Goal: Check status: Check status

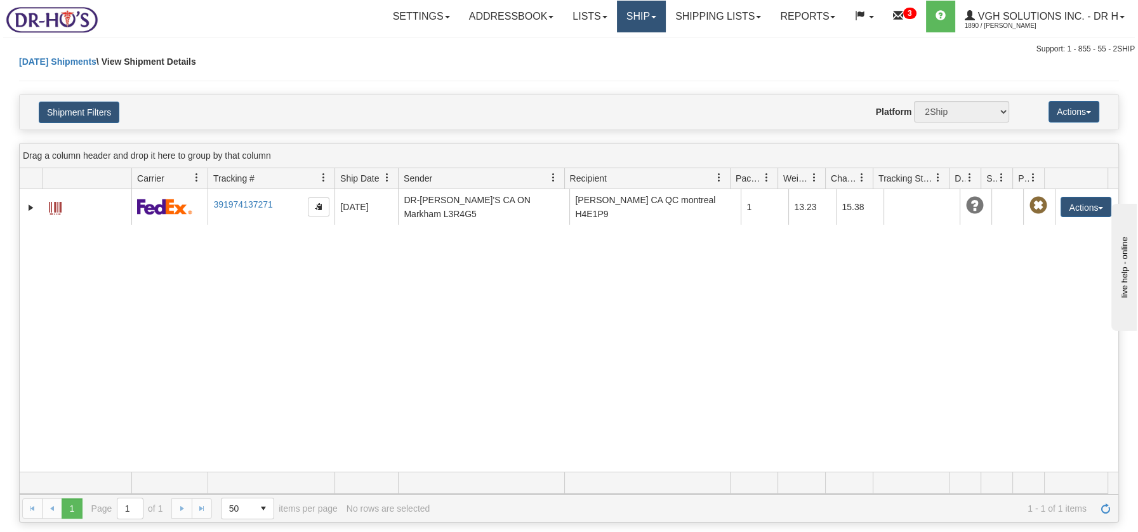
click at [624, 19] on link "Ship" at bounding box center [641, 17] width 49 height 32
click at [605, 44] on span "Ship Screen" at bounding box center [587, 44] width 48 height 10
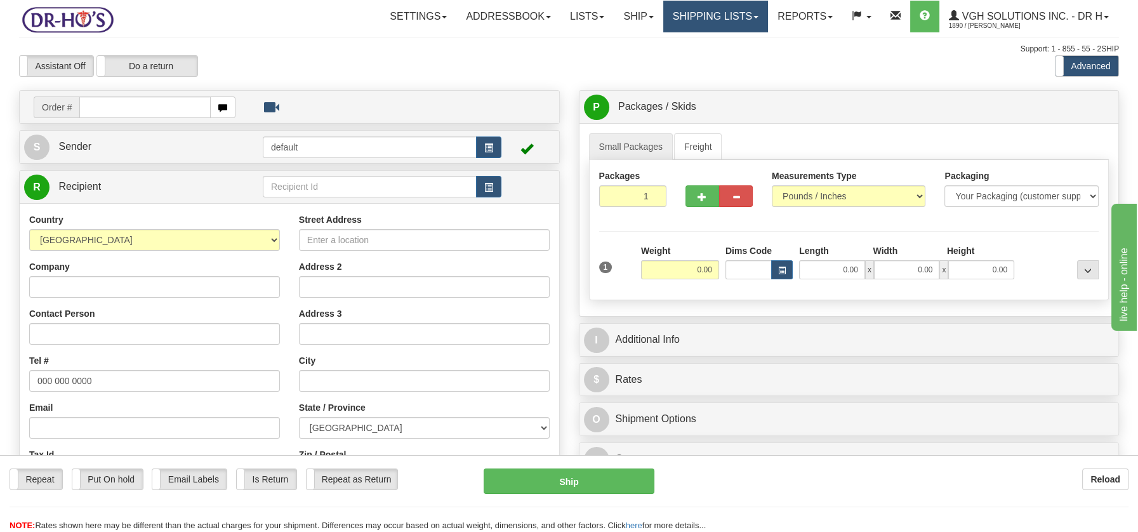
click at [691, 20] on link "Shipping lists" at bounding box center [715, 17] width 105 height 32
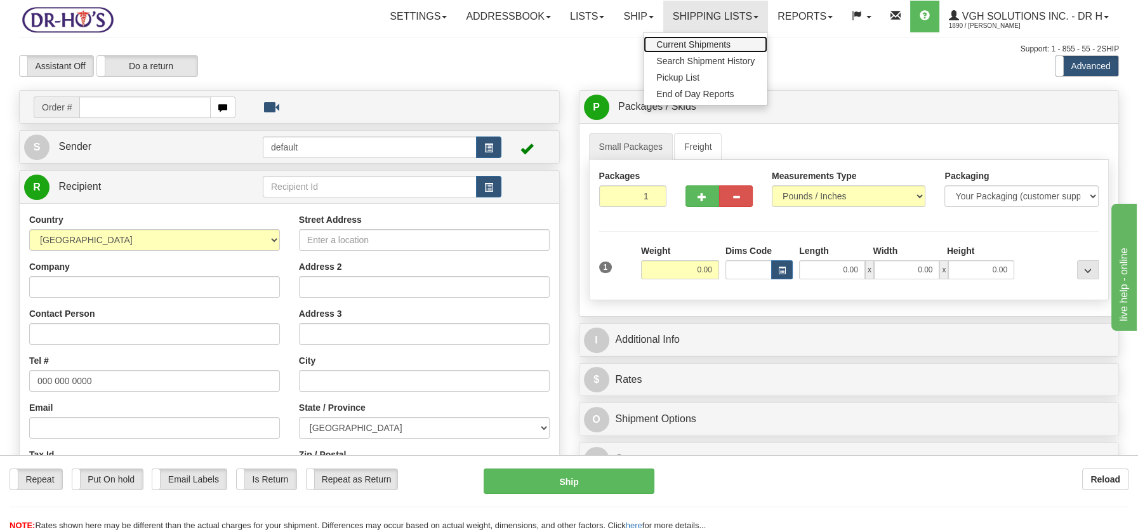
click at [682, 38] on link "Current Shipments" at bounding box center [705, 44] width 124 height 16
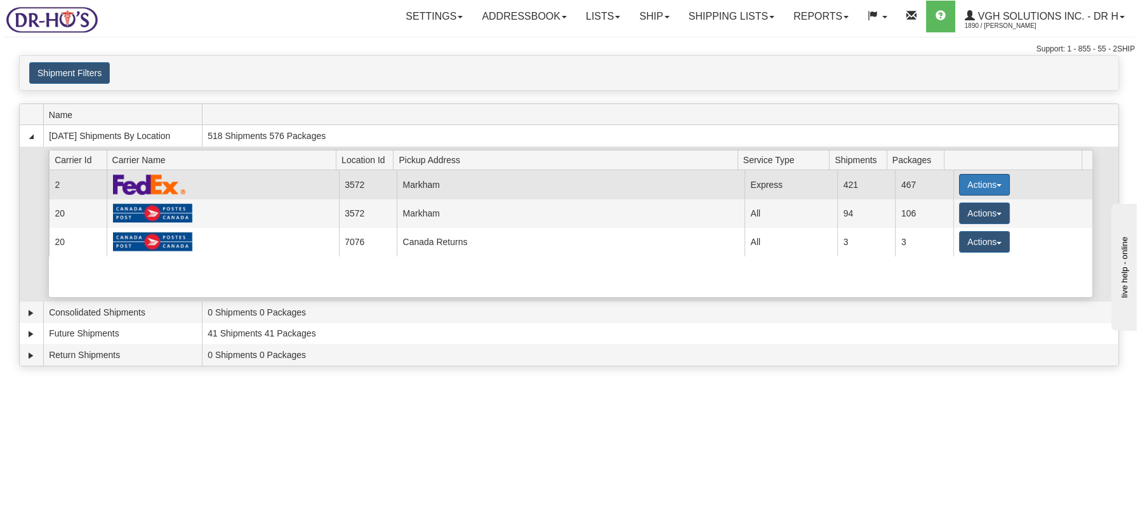
click at [992, 186] on button "Actions" at bounding box center [984, 185] width 51 height 22
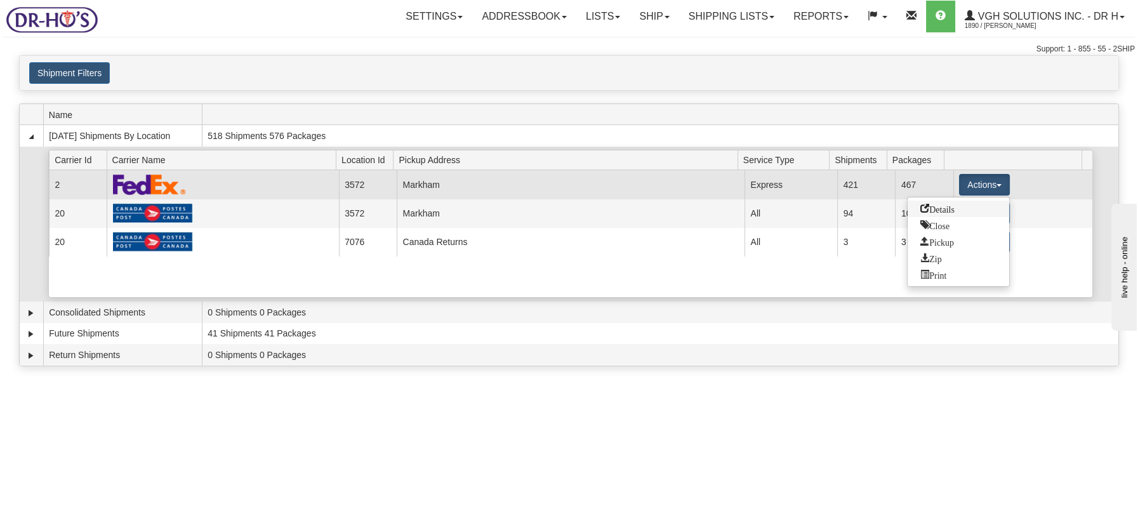
click at [935, 204] on span "Details" at bounding box center [937, 208] width 34 height 9
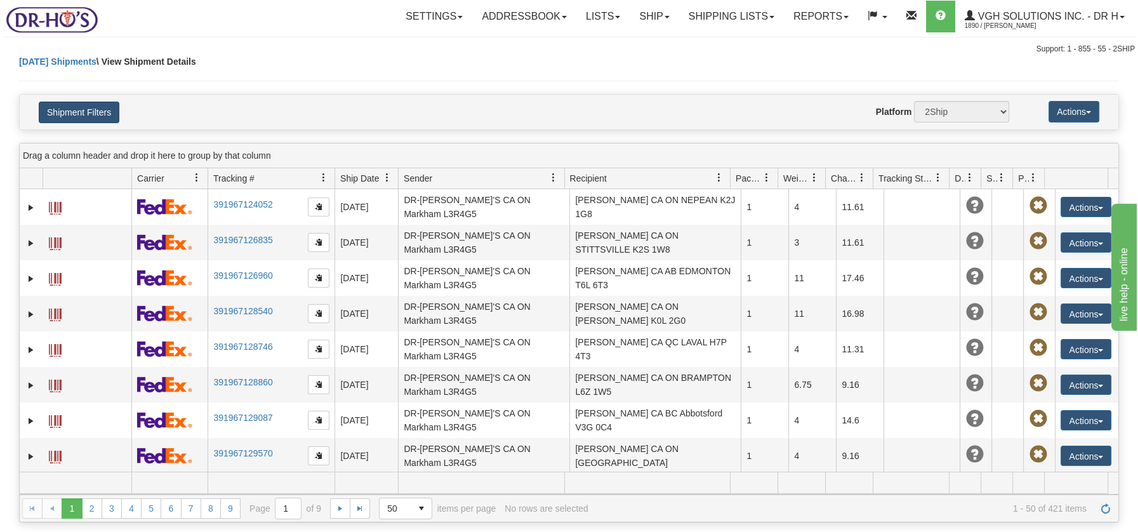
select select "20067"
click at [74, 111] on button "Shipment Filters" at bounding box center [79, 113] width 81 height 22
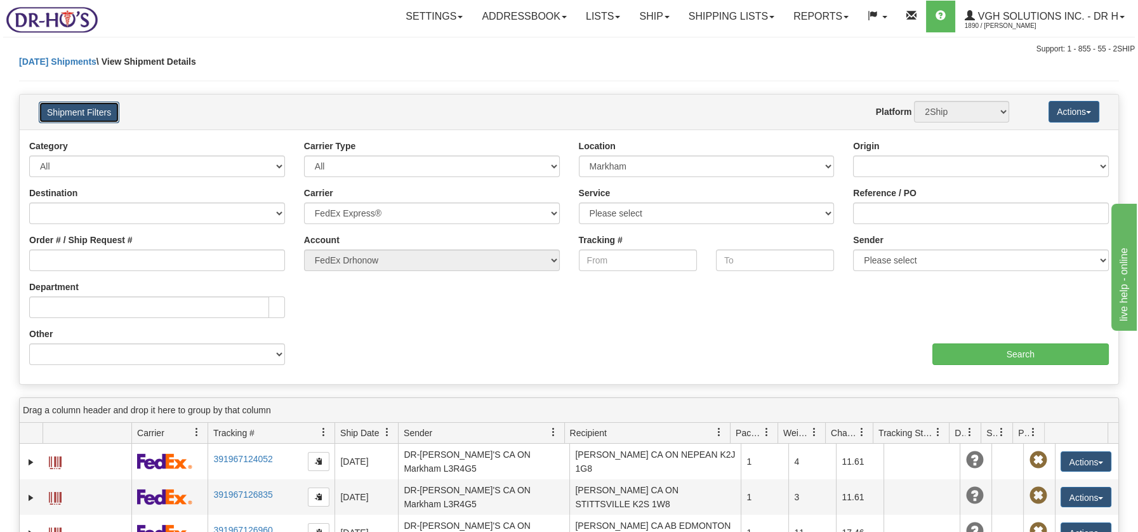
select select "2"
click at [114, 254] on input "Order # / Ship Request #" at bounding box center [157, 260] width 256 height 22
type input "1042656"
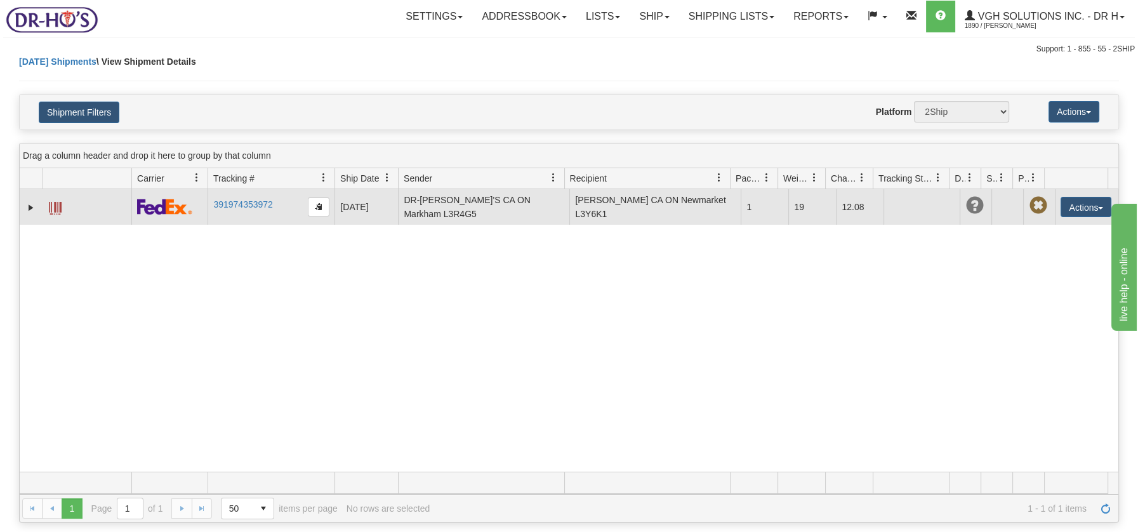
click at [58, 209] on span at bounding box center [55, 208] width 13 height 13
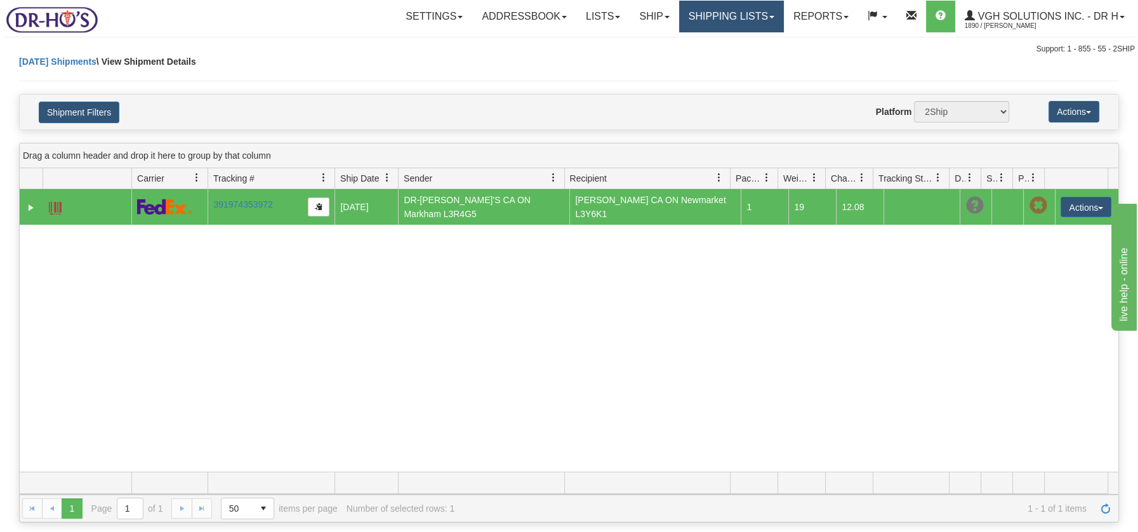
click at [733, 21] on link "Shipping lists" at bounding box center [731, 17] width 105 height 32
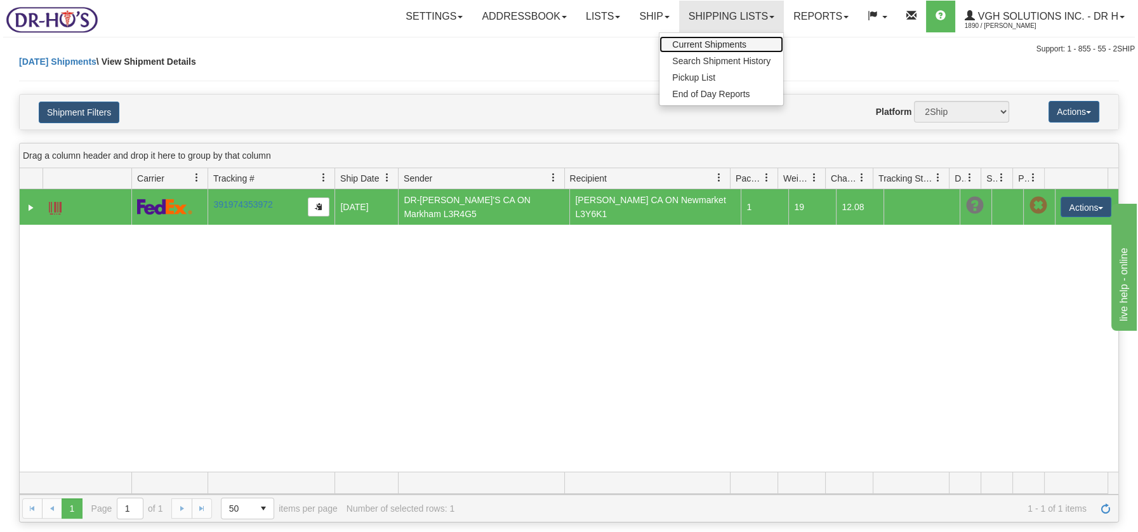
click at [721, 40] on span "Current Shipments" at bounding box center [709, 44] width 74 height 10
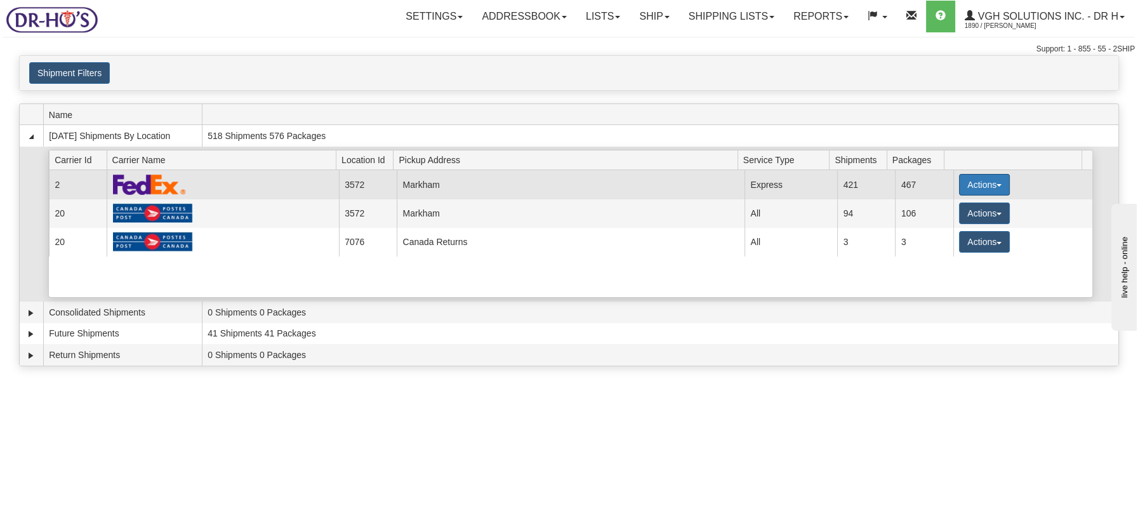
click at [987, 185] on button "Actions" at bounding box center [984, 185] width 51 height 22
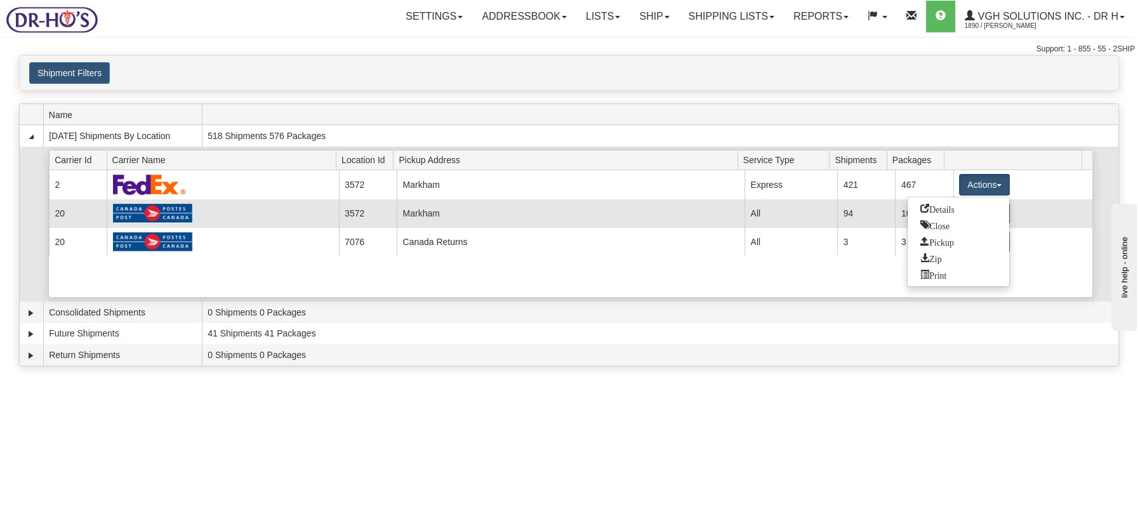
click at [952, 207] on span "Details" at bounding box center [937, 208] width 34 height 9
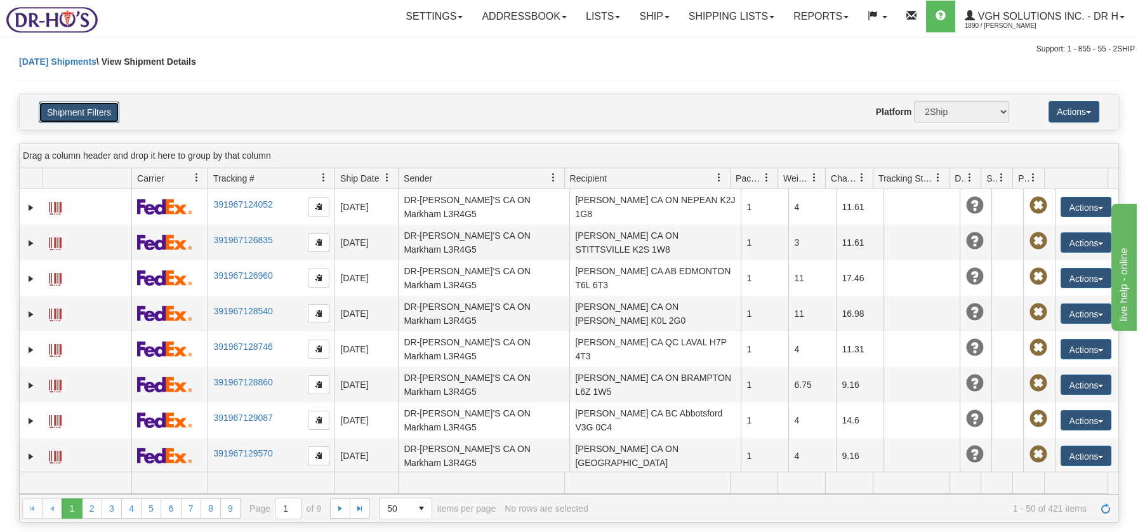
click at [98, 110] on button "Shipment Filters" at bounding box center [79, 113] width 81 height 22
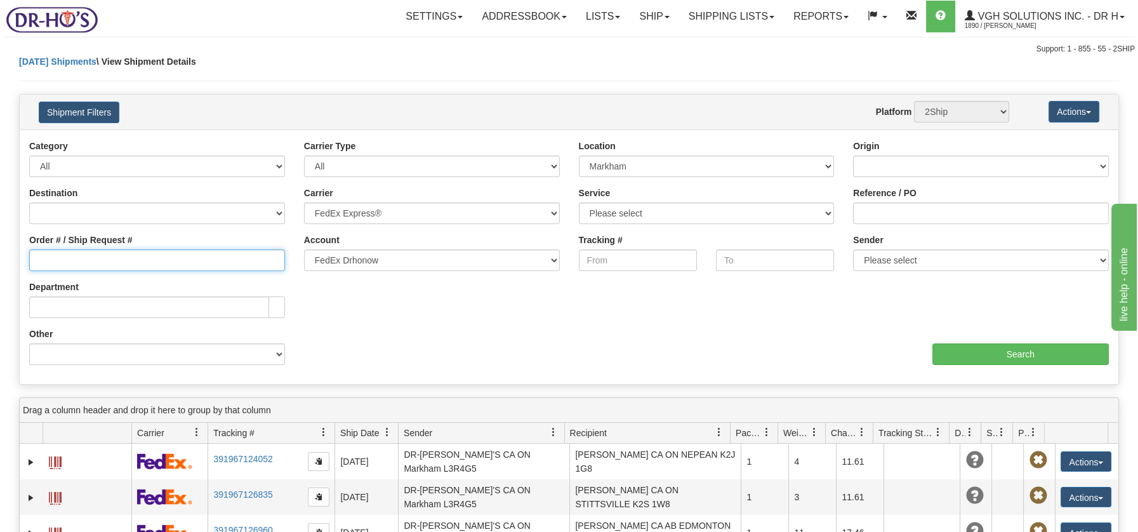
click at [71, 262] on input "Order # / Ship Request #" at bounding box center [157, 260] width 256 height 22
type input "1042646"
click at [1033, 351] on input "Search" at bounding box center [1020, 354] width 176 height 22
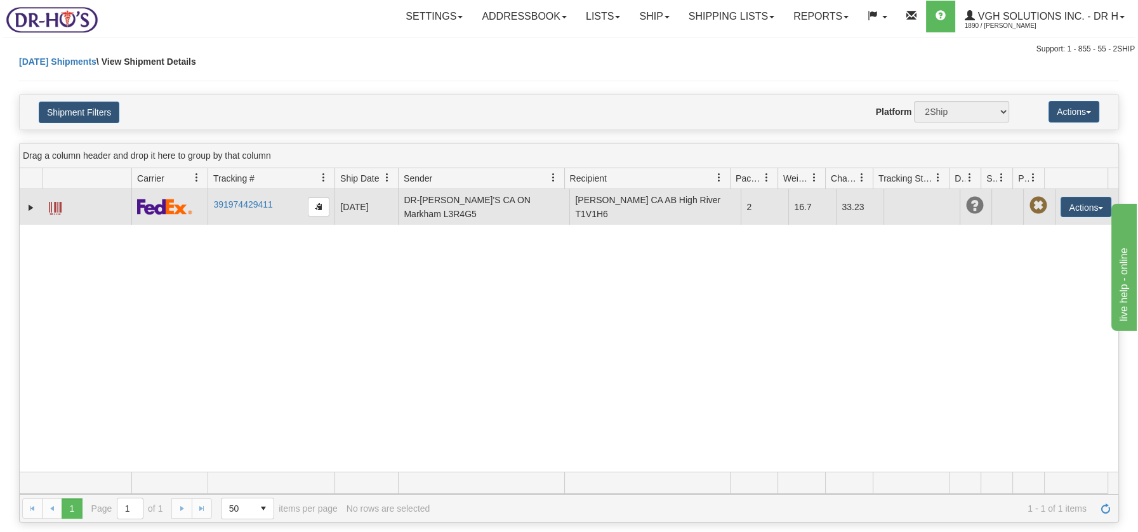
click at [51, 206] on span at bounding box center [55, 208] width 13 height 13
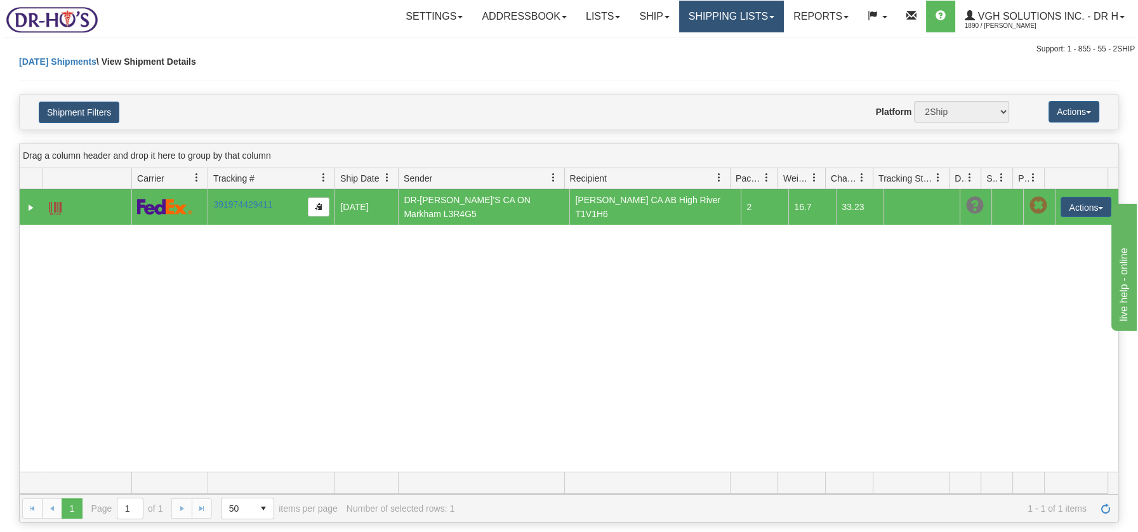
click at [709, 15] on link "Shipping lists" at bounding box center [731, 17] width 105 height 32
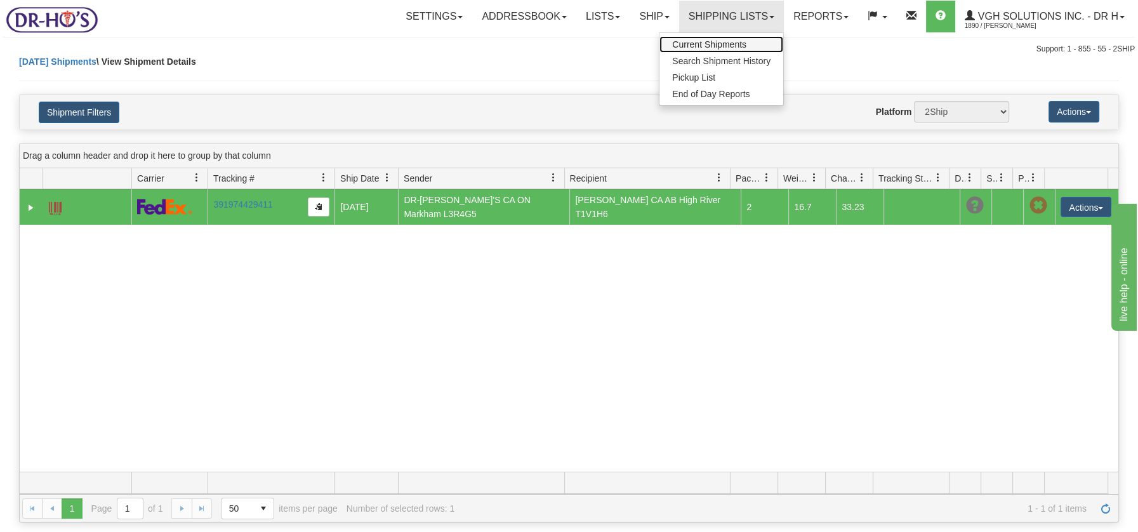
click at [711, 43] on span "Current Shipments" at bounding box center [709, 44] width 74 height 10
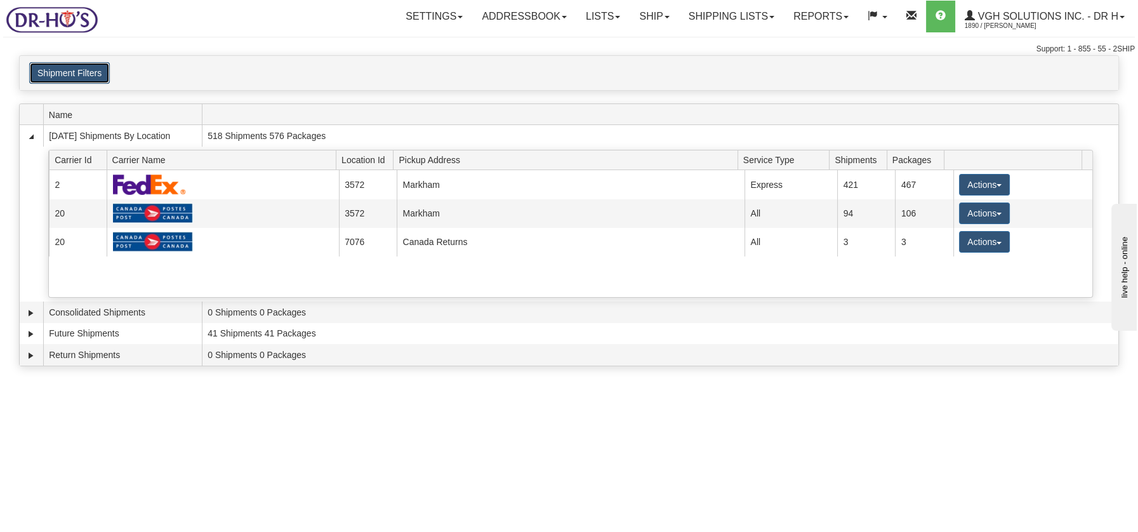
click at [87, 70] on button "Shipment Filters" at bounding box center [69, 73] width 81 height 22
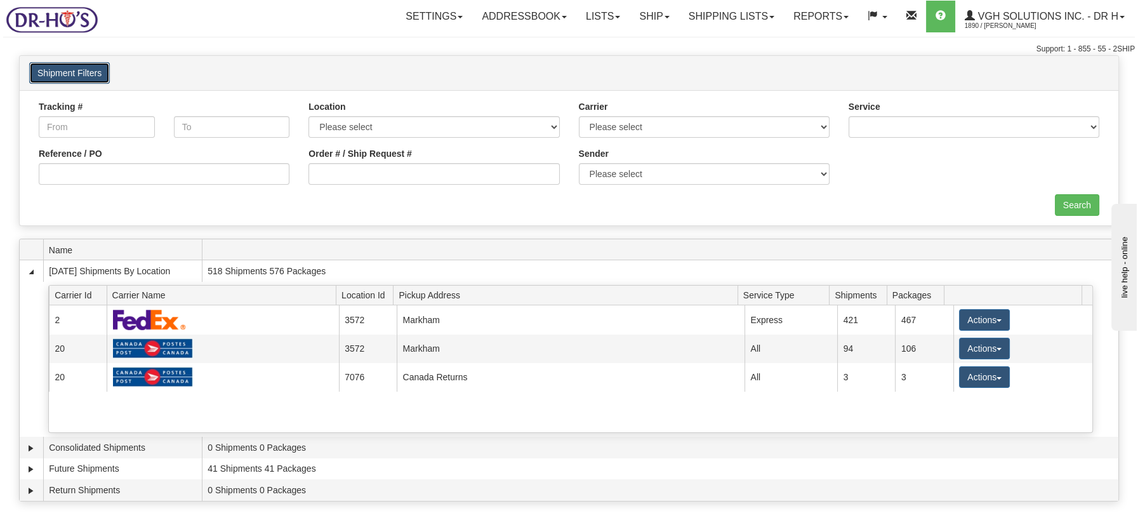
click at [94, 62] on button "Shipment Filters" at bounding box center [69, 73] width 81 height 22
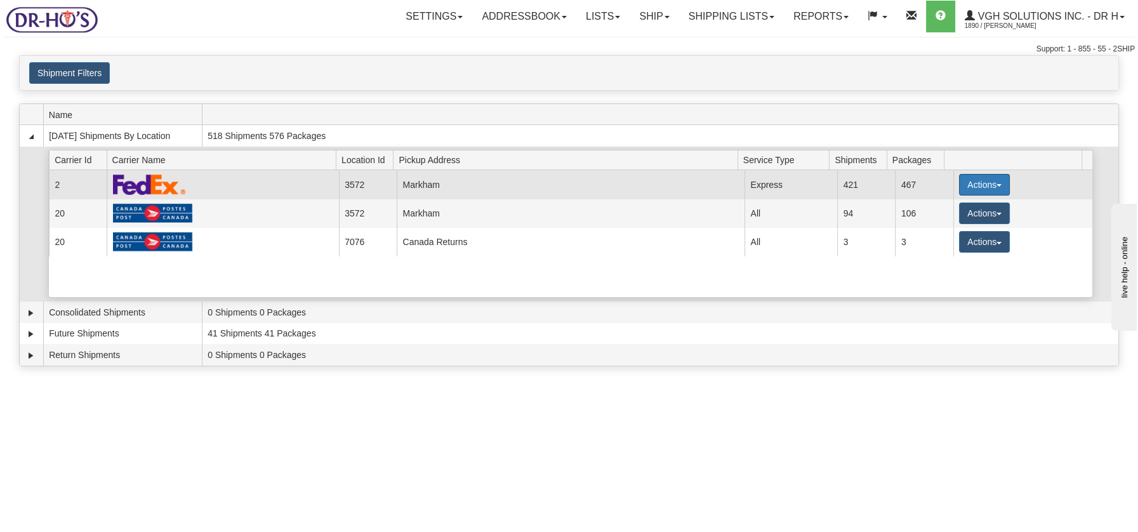
click at [996, 184] on span "button" at bounding box center [998, 185] width 5 height 3
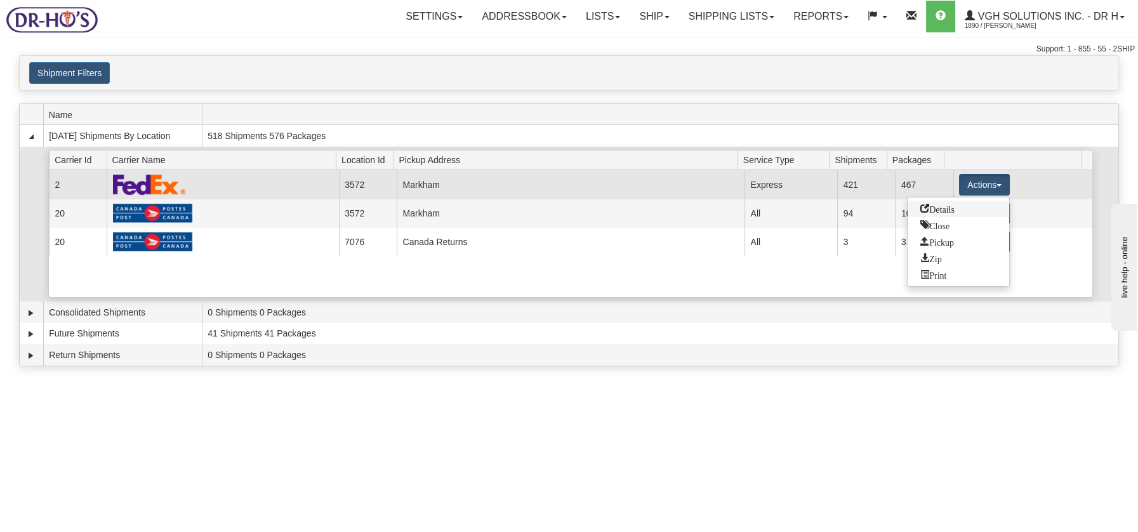
click at [947, 209] on span "Details" at bounding box center [937, 208] width 34 height 9
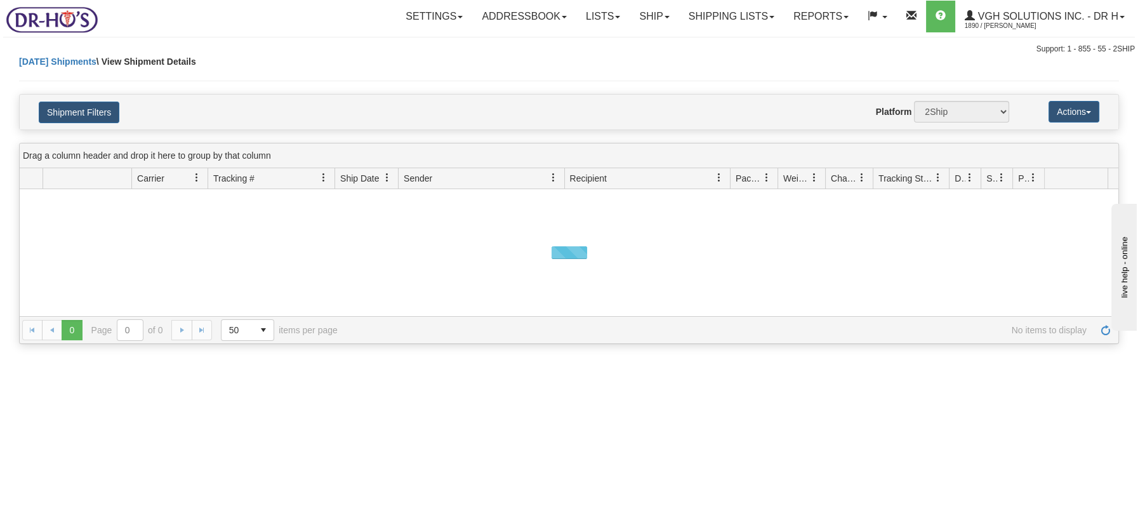
select select "2"
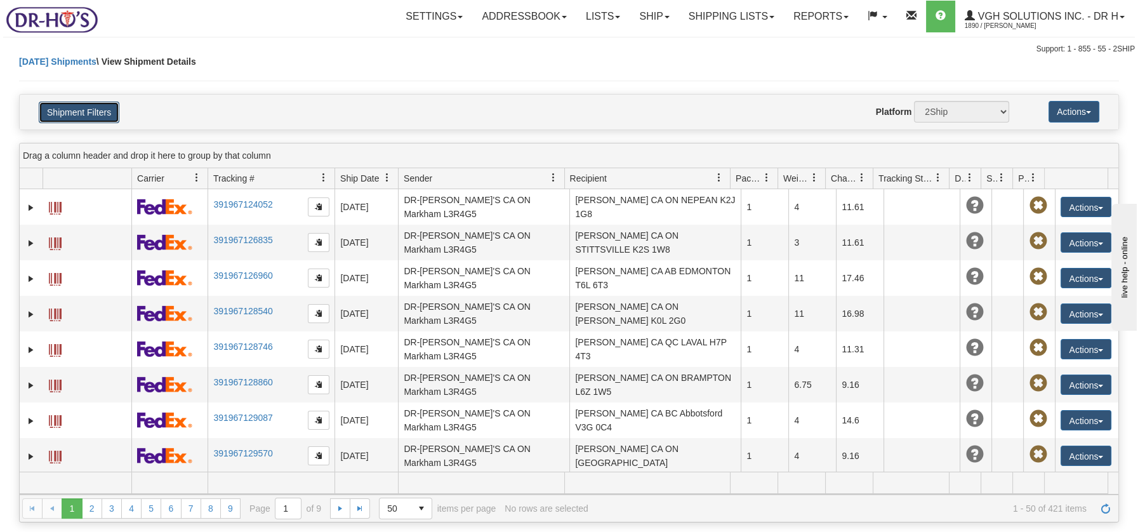
click at [95, 113] on button "Shipment Filters" at bounding box center [79, 113] width 81 height 22
select select "20067"
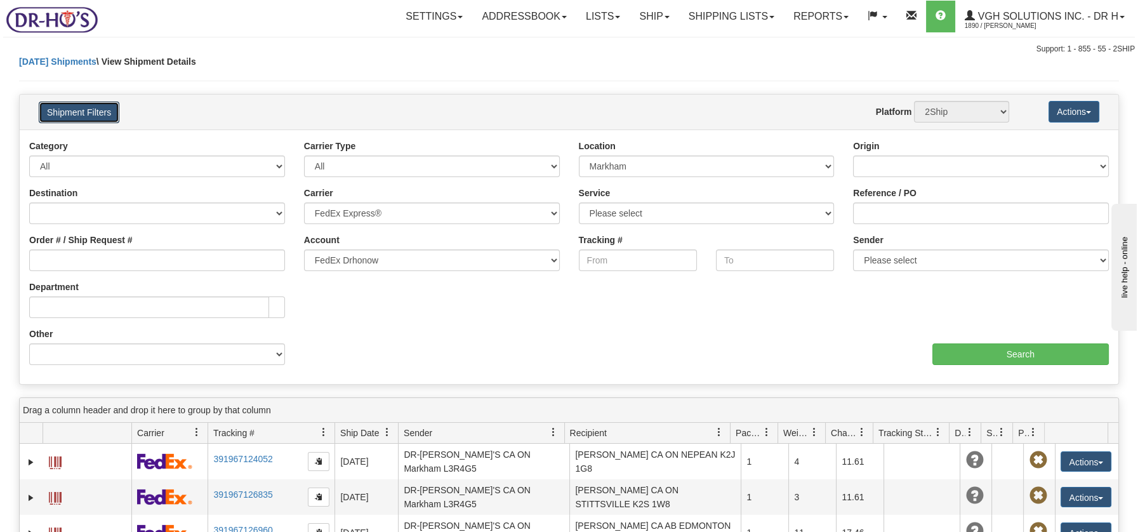
select select "2"
click at [91, 258] on input "Order # / Ship Request #" at bounding box center [157, 260] width 256 height 22
type input "1042652"
click at [1025, 355] on input "Search" at bounding box center [1020, 354] width 176 height 22
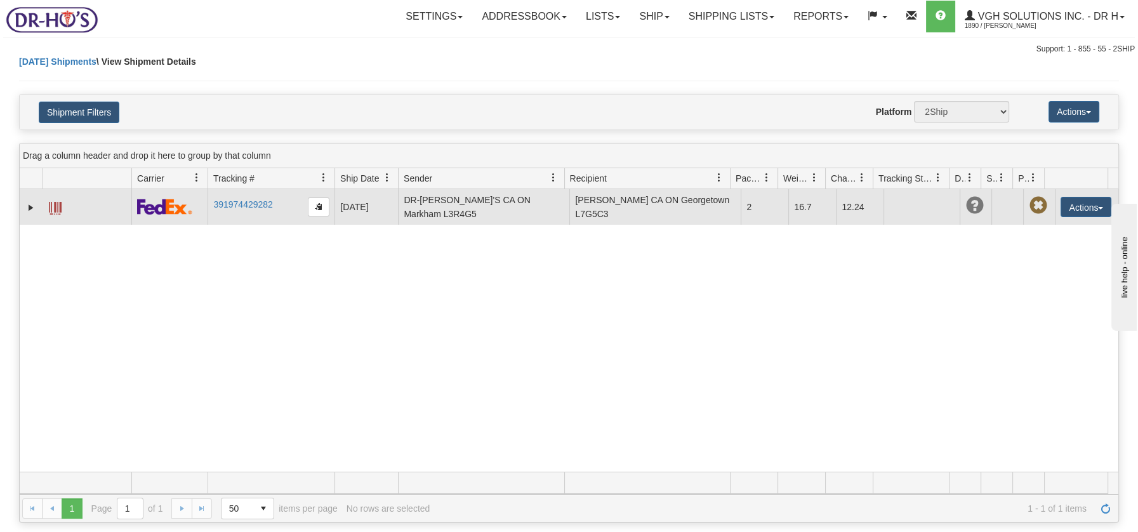
click at [49, 206] on span at bounding box center [55, 208] width 13 height 13
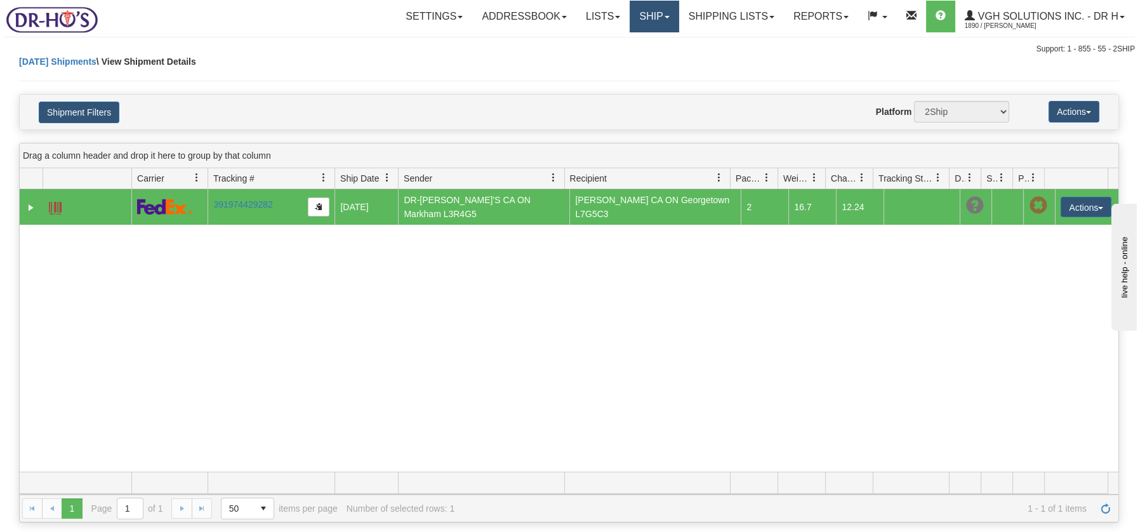
click at [648, 19] on link "Ship" at bounding box center [653, 17] width 49 height 32
click at [634, 56] on span "OnHold / Order Queue" at bounding box center [620, 61] width 89 height 10
